Goal: Register for event/course

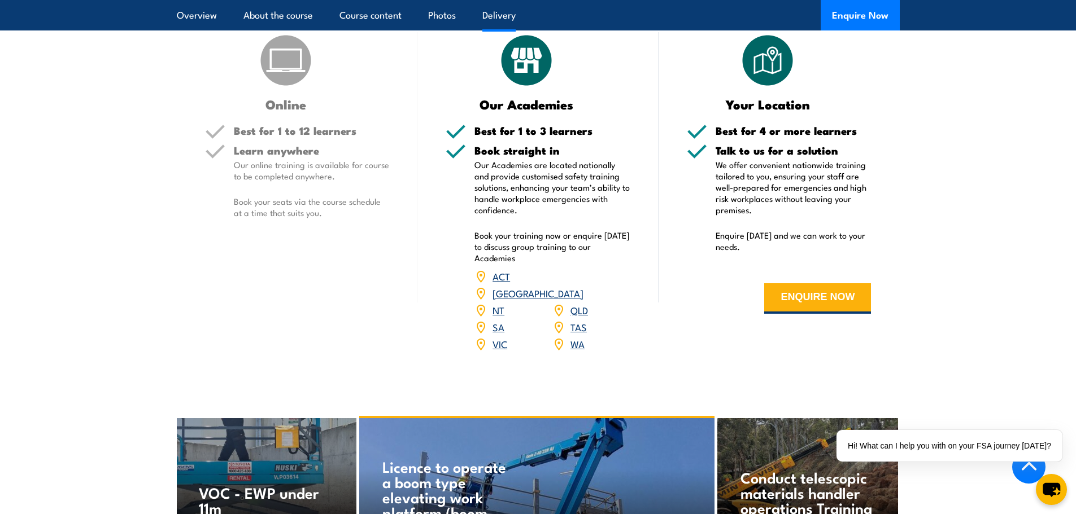
scroll to position [1355, 0]
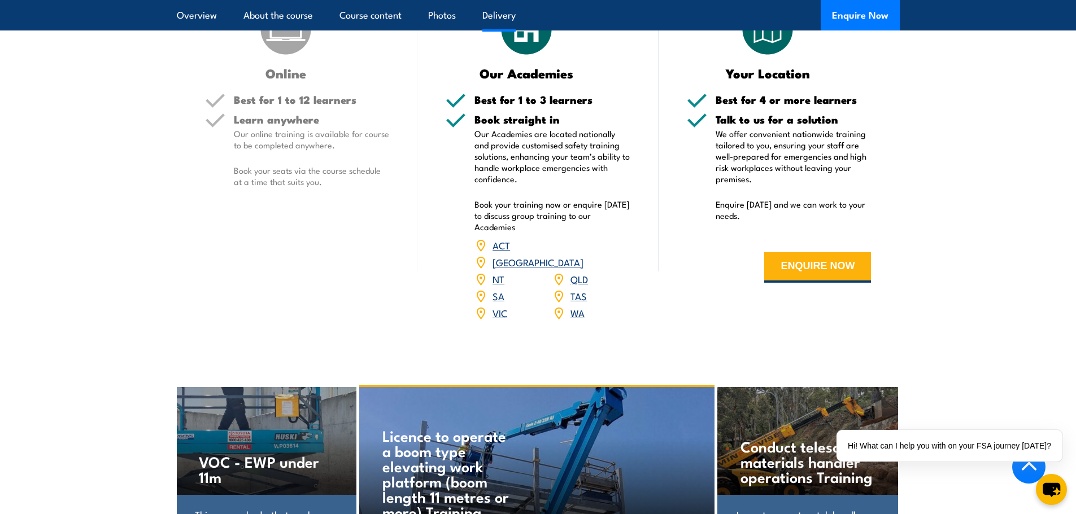
click at [581, 272] on link "QLD" at bounding box center [579, 279] width 18 height 14
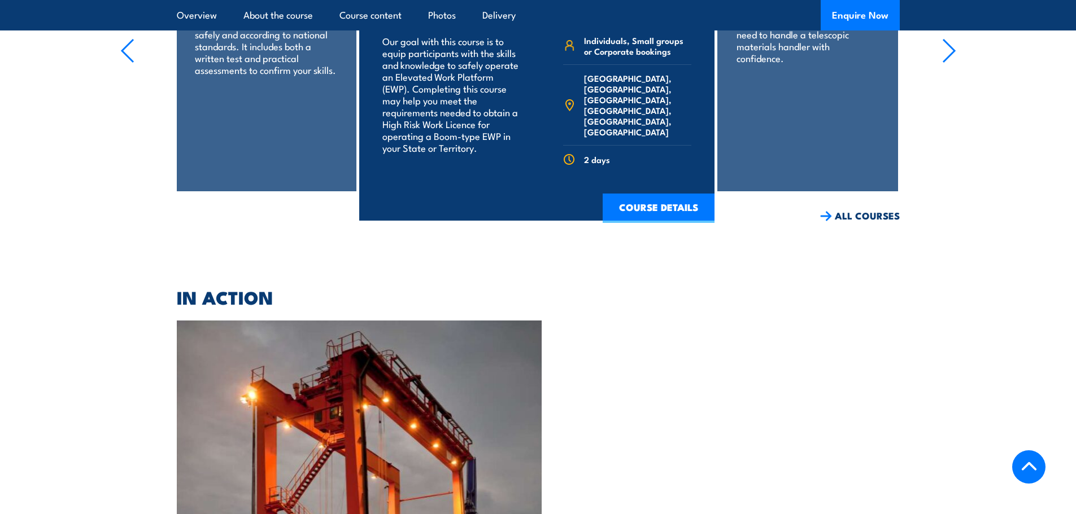
scroll to position [1645, 0]
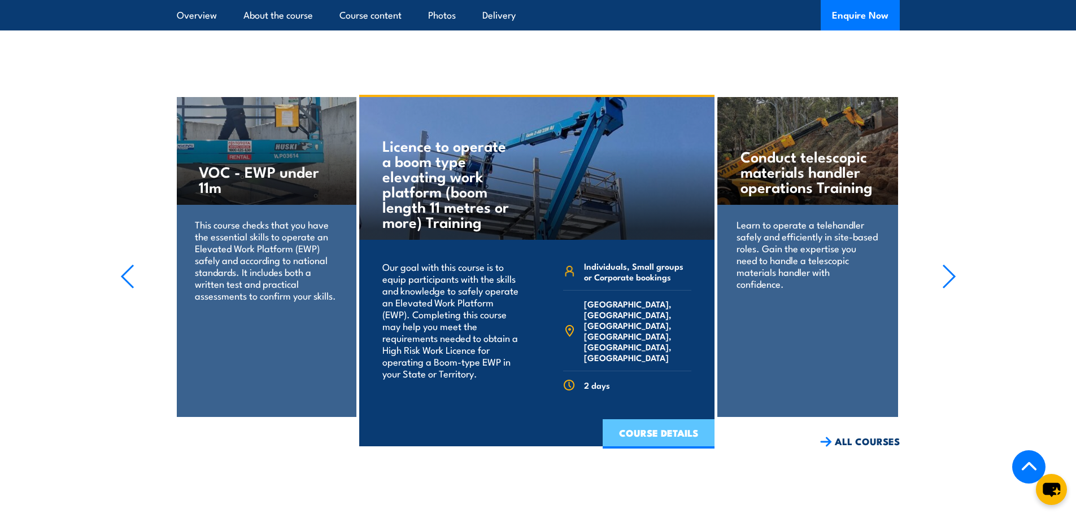
click at [646, 420] on link "COURSE DETAILS" at bounding box center [658, 434] width 112 height 29
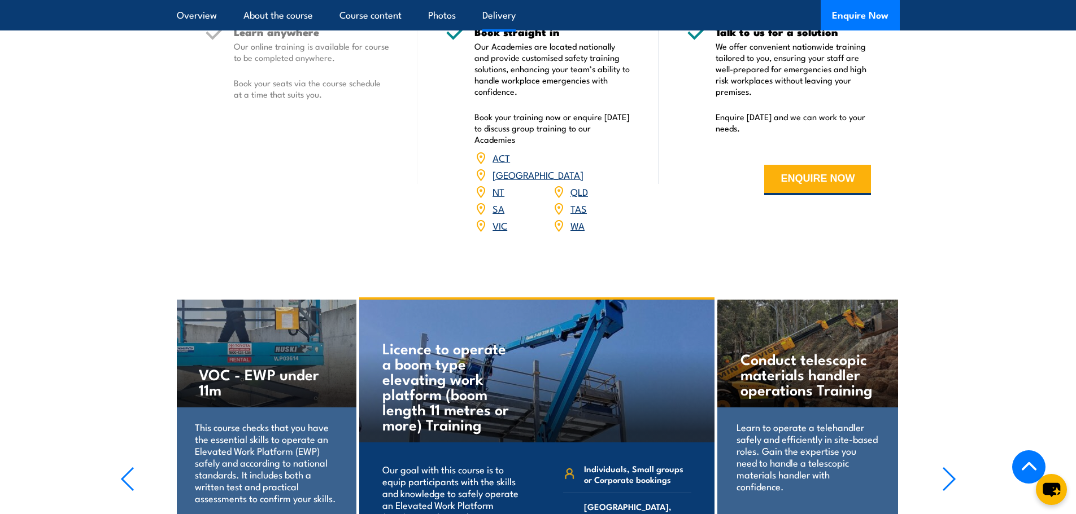
scroll to position [1250, 0]
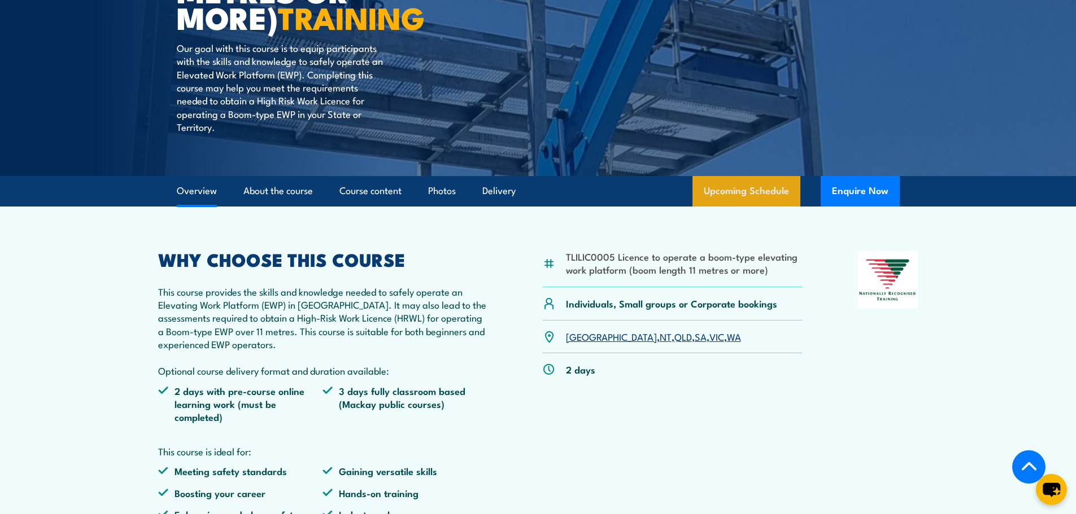
scroll to position [395, 0]
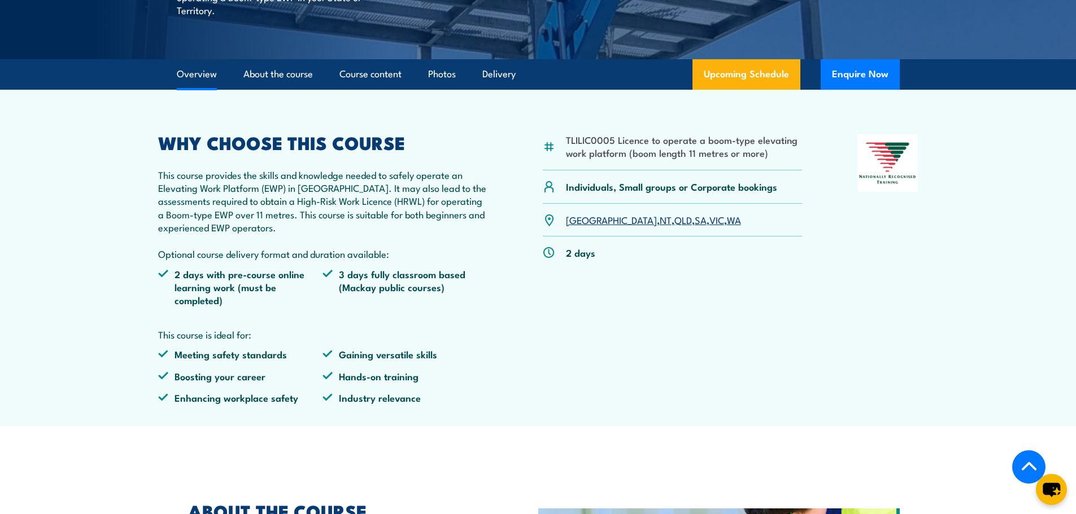
click at [674, 221] on link "QLD" at bounding box center [683, 220] width 18 height 14
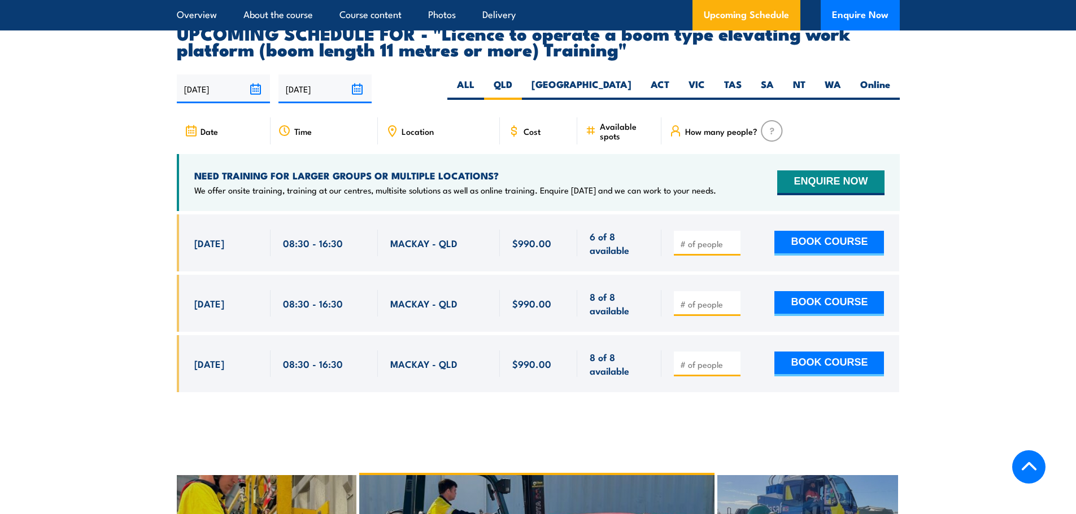
scroll to position [1991, 0]
